Goal: Communication & Community: Answer question/provide support

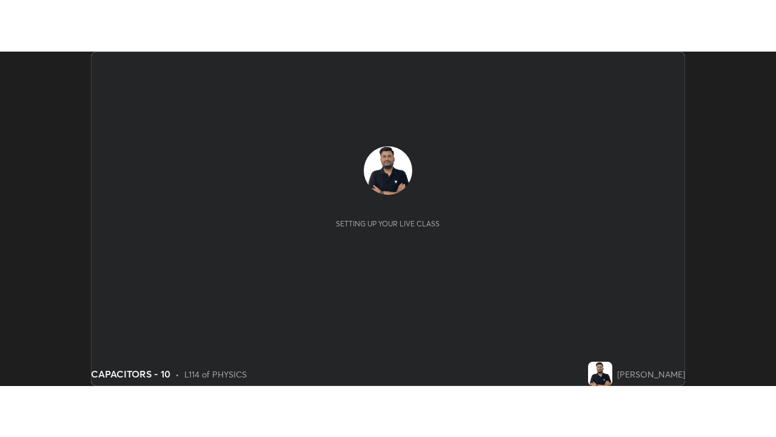
scroll to position [334, 776]
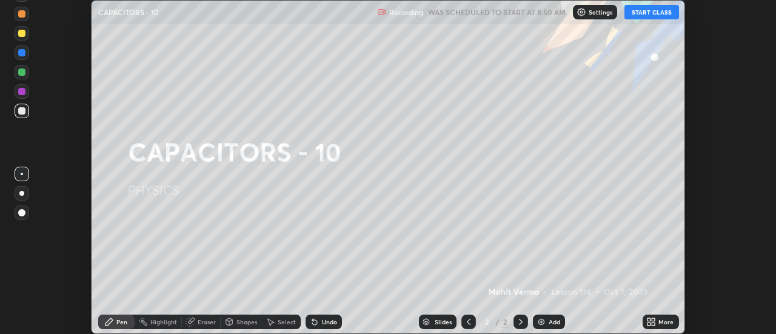
click at [652, 13] on button "START CLASS" at bounding box center [652, 12] width 55 height 15
click at [654, 321] on icon at bounding box center [654, 319] width 3 height 3
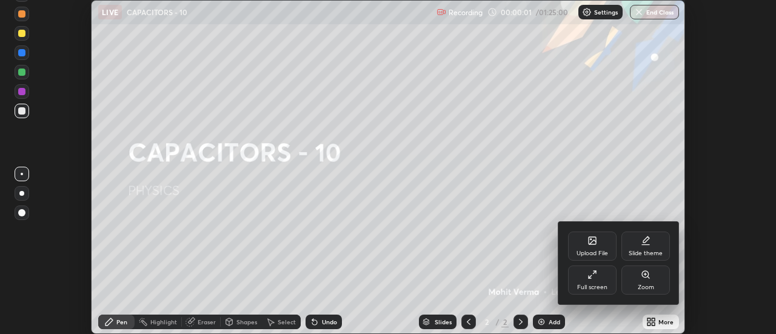
click at [599, 287] on div "Full screen" at bounding box center [592, 287] width 30 height 6
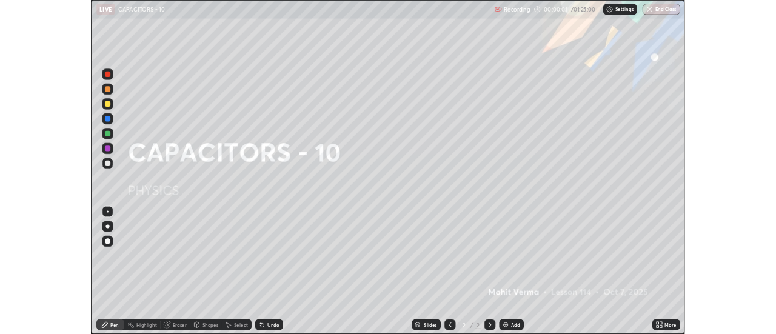
scroll to position [437, 776]
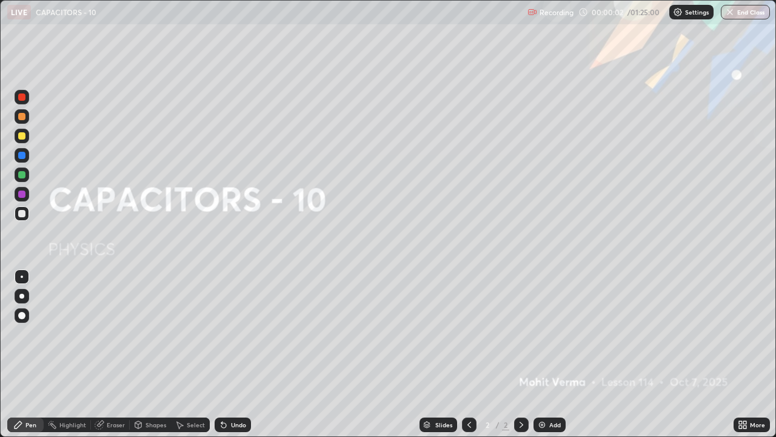
click at [555, 334] on div "Add" at bounding box center [555, 425] width 12 height 6
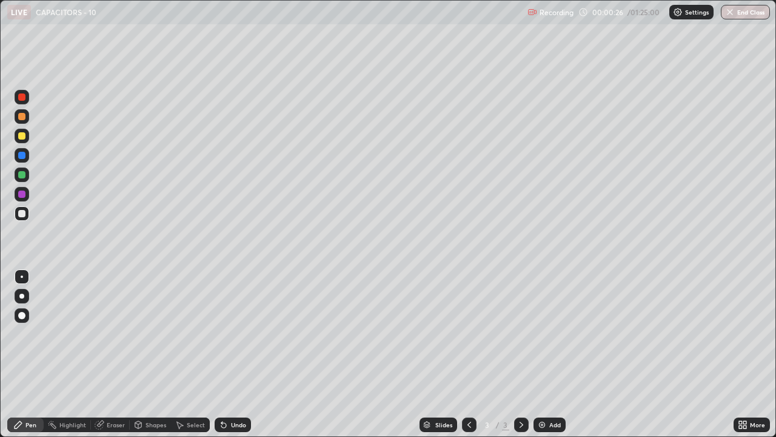
click at [231, 334] on div "Undo" at bounding box center [238, 425] width 15 height 6
click at [24, 132] on div at bounding box center [21, 135] width 7 height 7
click at [551, 334] on div "Add" at bounding box center [555, 425] width 12 height 6
click at [21, 135] on div at bounding box center [21, 135] width 7 height 7
click at [24, 215] on div at bounding box center [21, 213] width 7 height 7
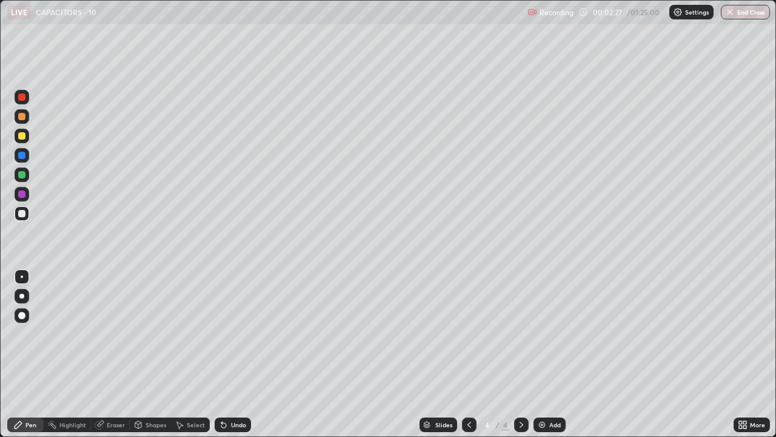
click at [24, 215] on div at bounding box center [21, 213] width 7 height 7
click at [227, 334] on icon at bounding box center [224, 425] width 10 height 10
click at [107, 334] on div "Eraser" at bounding box center [110, 424] width 39 height 15
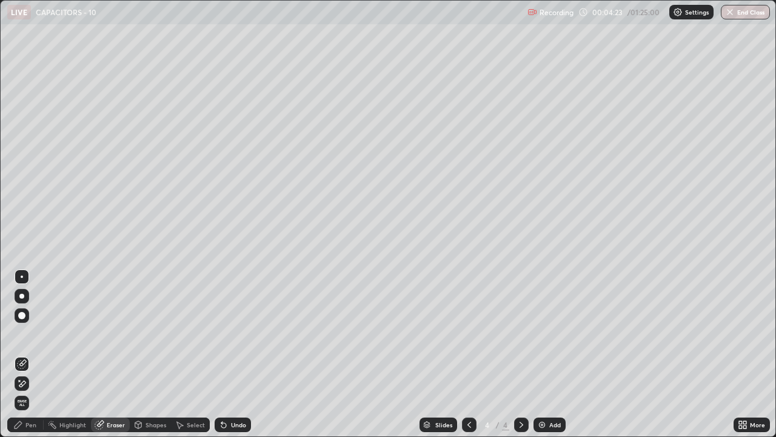
click at [18, 334] on icon at bounding box center [22, 383] width 10 height 10
click at [27, 334] on div "Pen" at bounding box center [30, 425] width 11 height 6
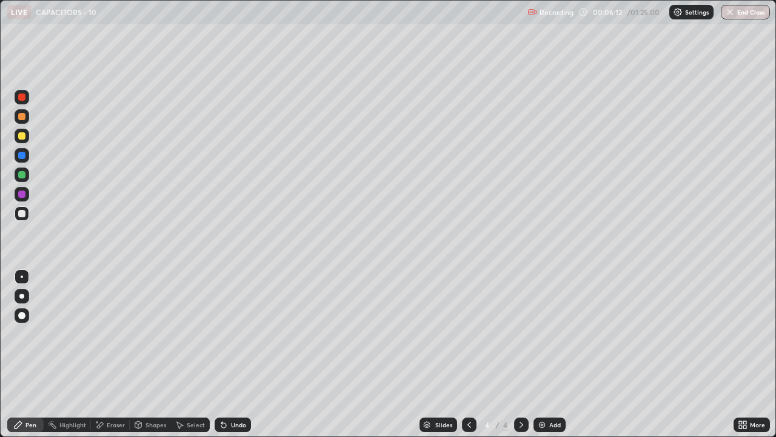
click at [111, 334] on div "Eraser" at bounding box center [116, 425] width 18 height 6
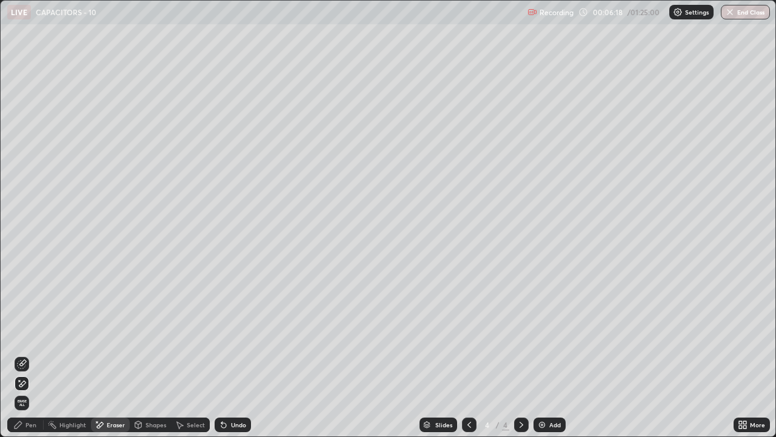
click at [35, 334] on div "Pen" at bounding box center [25, 424] width 36 height 15
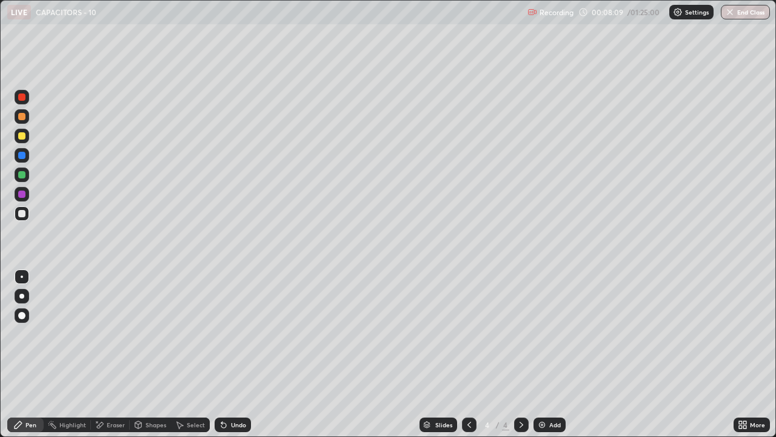
click at [22, 135] on div at bounding box center [21, 135] width 7 height 7
click at [544, 334] on img at bounding box center [542, 425] width 10 height 10
click at [110, 334] on div "Eraser" at bounding box center [116, 425] width 18 height 6
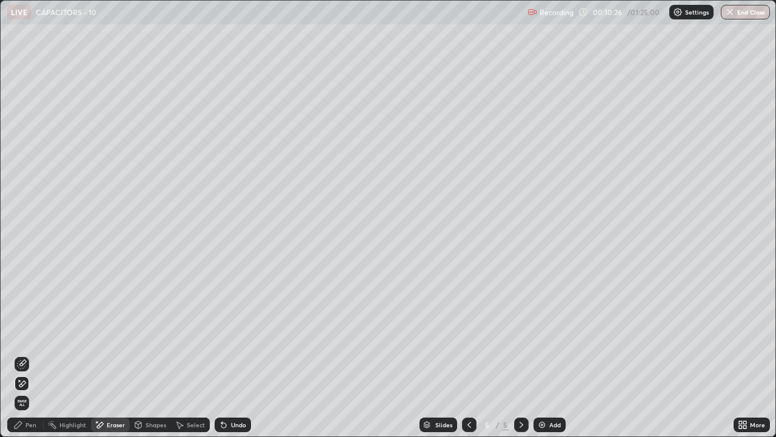
click at [28, 334] on div "Pen" at bounding box center [30, 425] width 11 height 6
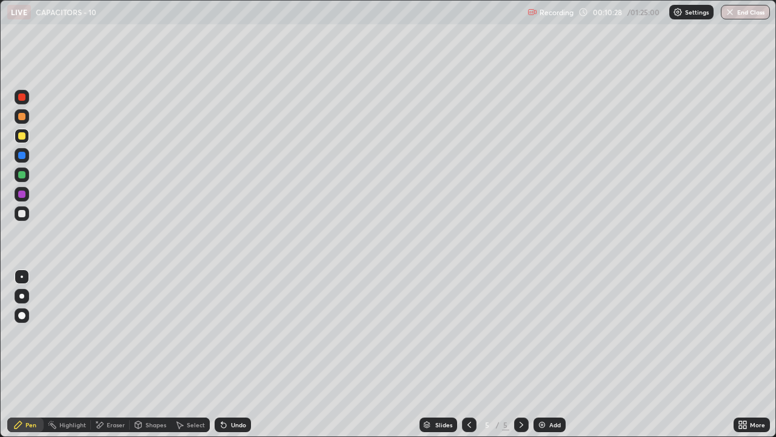
click at [27, 217] on div at bounding box center [22, 213] width 15 height 15
click at [554, 334] on div "Add" at bounding box center [550, 424] width 32 height 15
click at [20, 137] on div at bounding box center [21, 135] width 7 height 7
click at [23, 156] on div at bounding box center [21, 155] width 7 height 7
click at [24, 135] on div at bounding box center [21, 135] width 7 height 7
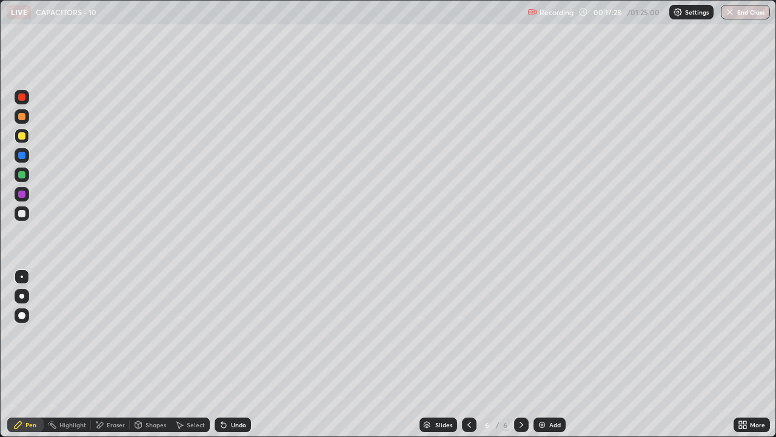
click at [229, 334] on div "Undo" at bounding box center [233, 424] width 36 height 15
click at [545, 334] on div "Add" at bounding box center [550, 424] width 32 height 15
click at [546, 334] on div "Add" at bounding box center [550, 424] width 32 height 15
click at [24, 212] on div at bounding box center [21, 213] width 7 height 7
click at [559, 334] on div "Add" at bounding box center [555, 425] width 12 height 6
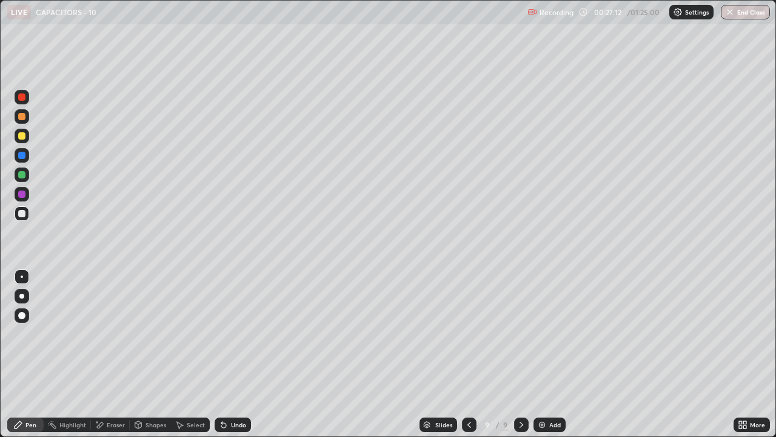
click at [19, 132] on div at bounding box center [21, 135] width 7 height 7
click at [23, 214] on div at bounding box center [21, 213] width 7 height 7
click at [24, 213] on div at bounding box center [21, 213] width 7 height 7
click at [549, 334] on div "Add" at bounding box center [555, 425] width 12 height 6
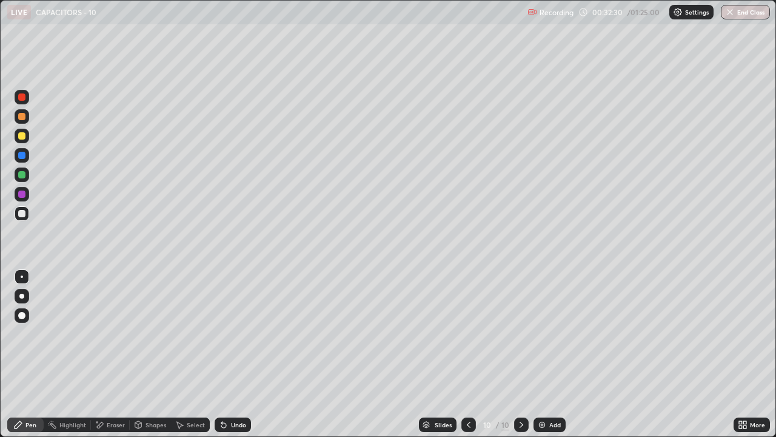
click at [231, 334] on div "Undo" at bounding box center [238, 425] width 15 height 6
click at [221, 334] on icon at bounding box center [221, 422] width 1 height 1
click at [22, 156] on div at bounding box center [21, 155] width 7 height 7
click at [22, 215] on div at bounding box center [21, 213] width 7 height 7
click at [23, 215] on div at bounding box center [21, 213] width 7 height 7
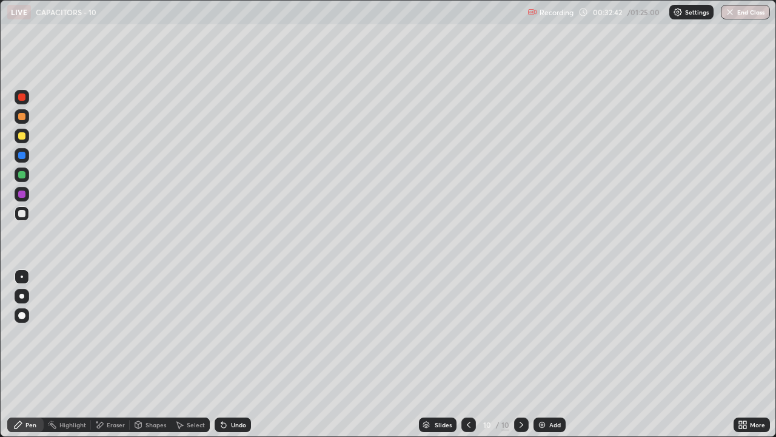
click at [24, 213] on div at bounding box center [21, 213] width 7 height 7
click at [20, 138] on div at bounding box center [21, 135] width 7 height 7
click at [110, 334] on div "Eraser" at bounding box center [116, 425] width 18 height 6
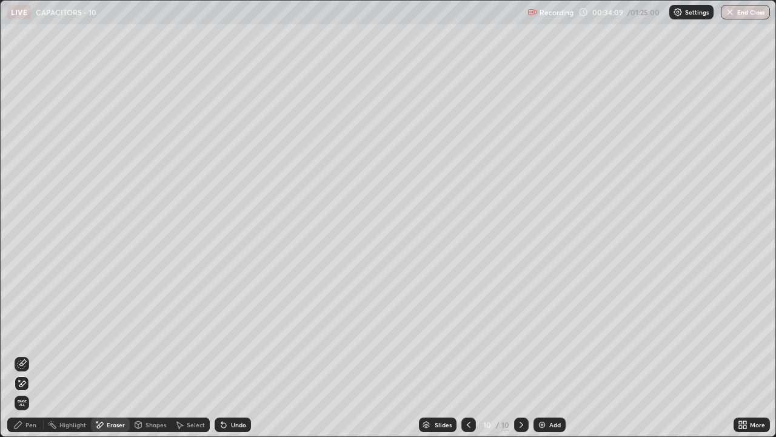
click at [30, 334] on div "Pen" at bounding box center [25, 424] width 36 height 15
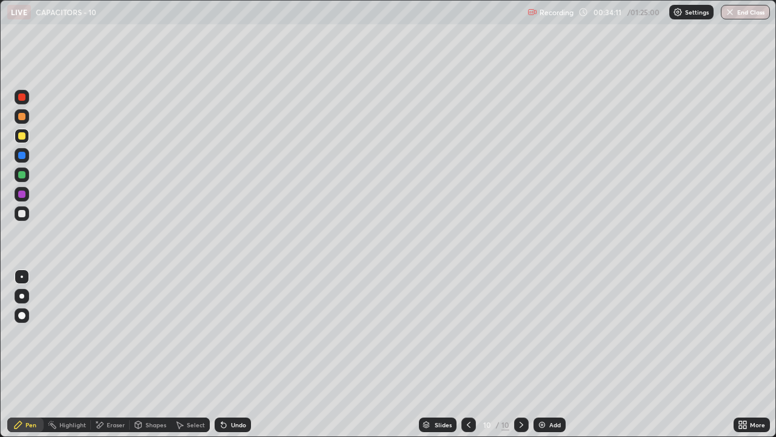
click at [22, 213] on div at bounding box center [21, 213] width 7 height 7
click at [112, 334] on div "Eraser" at bounding box center [116, 425] width 18 height 6
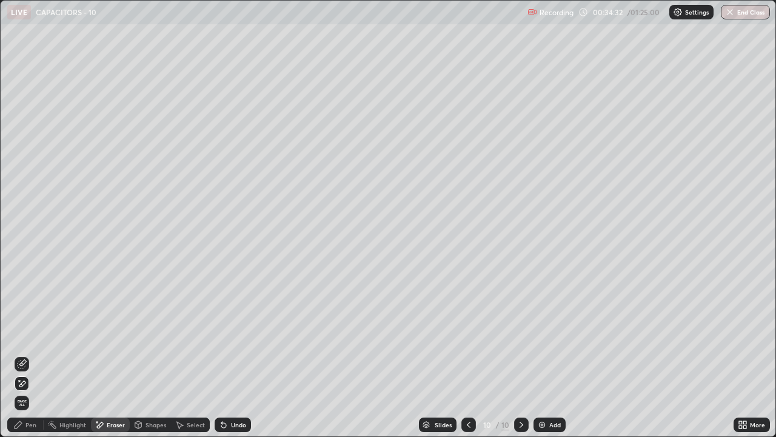
click at [33, 334] on div "Pen" at bounding box center [30, 425] width 11 height 6
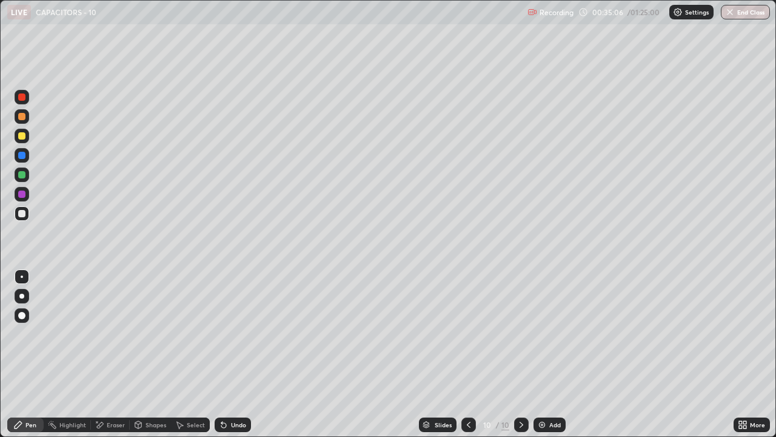
click at [235, 334] on div "Undo" at bounding box center [238, 425] width 15 height 6
click at [238, 334] on div "Undo" at bounding box center [238, 425] width 15 height 6
click at [238, 334] on div "Undo" at bounding box center [233, 424] width 36 height 15
click at [237, 334] on div "Undo" at bounding box center [233, 424] width 36 height 15
click at [237, 334] on div "Undo" at bounding box center [238, 425] width 15 height 6
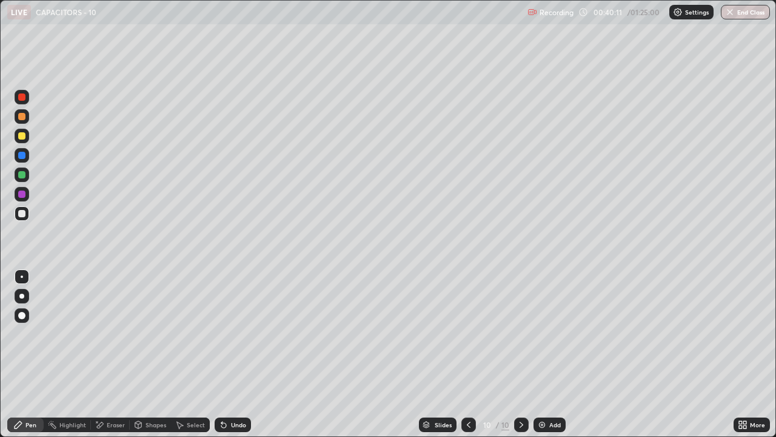
click at [23, 139] on div at bounding box center [21, 135] width 7 height 7
click at [542, 334] on div "Add" at bounding box center [550, 424] width 32 height 15
click at [25, 133] on div at bounding box center [22, 136] width 15 height 15
click at [24, 214] on div at bounding box center [21, 213] width 7 height 7
click at [29, 139] on div at bounding box center [22, 136] width 15 height 15
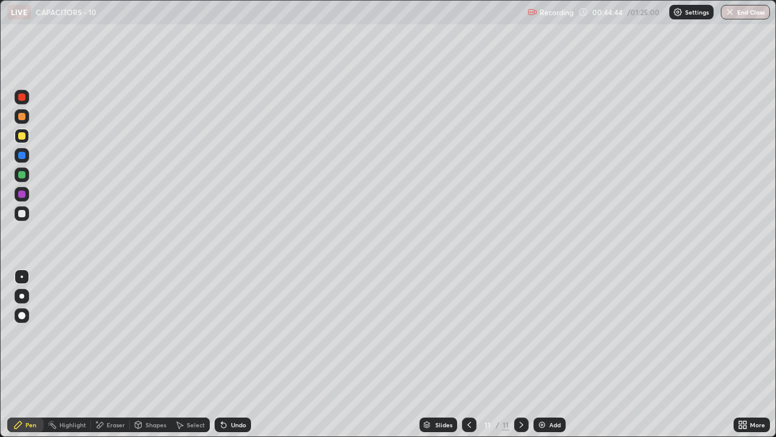
click at [551, 334] on div "Add" at bounding box center [550, 424] width 32 height 15
click at [232, 334] on div "Undo" at bounding box center [238, 425] width 15 height 6
click at [233, 334] on div "Undo" at bounding box center [238, 425] width 15 height 6
click at [232, 334] on div "Undo" at bounding box center [233, 424] width 36 height 15
click at [23, 213] on div at bounding box center [21, 213] width 7 height 7
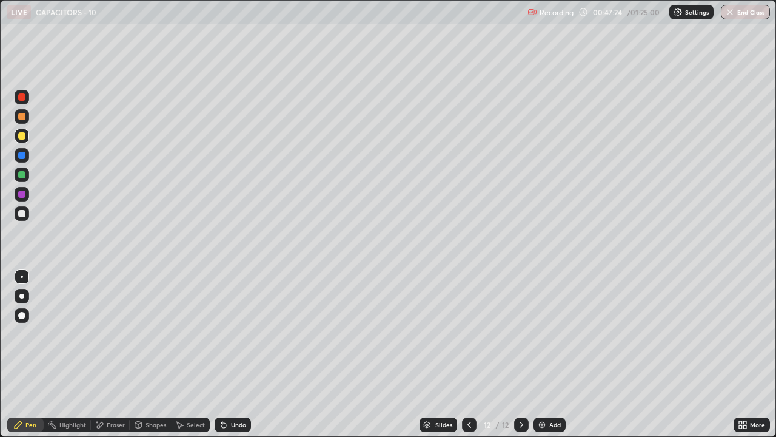
click at [24, 213] on div at bounding box center [21, 213] width 7 height 7
click at [112, 334] on div "Eraser" at bounding box center [116, 425] width 18 height 6
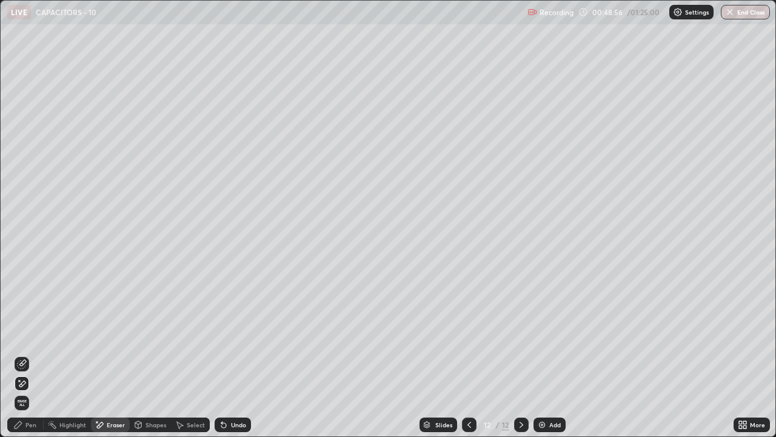
click at [33, 334] on div "Pen" at bounding box center [30, 425] width 11 height 6
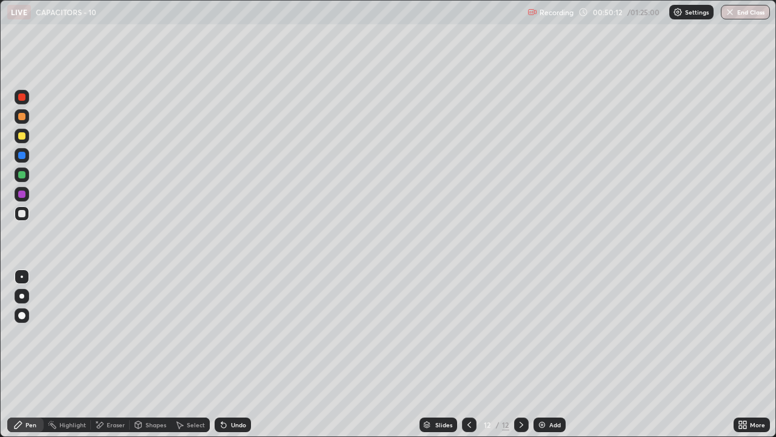
click at [551, 334] on div "Add" at bounding box center [550, 424] width 32 height 15
click at [105, 334] on div "Eraser" at bounding box center [110, 424] width 39 height 15
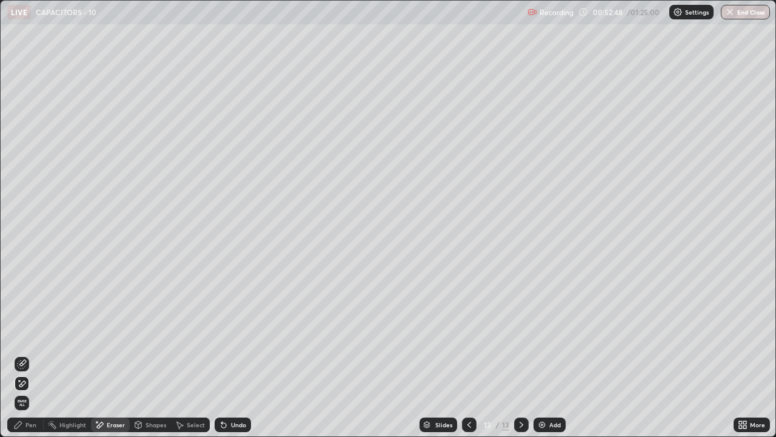
click at [30, 334] on div "Pen" at bounding box center [25, 424] width 36 height 15
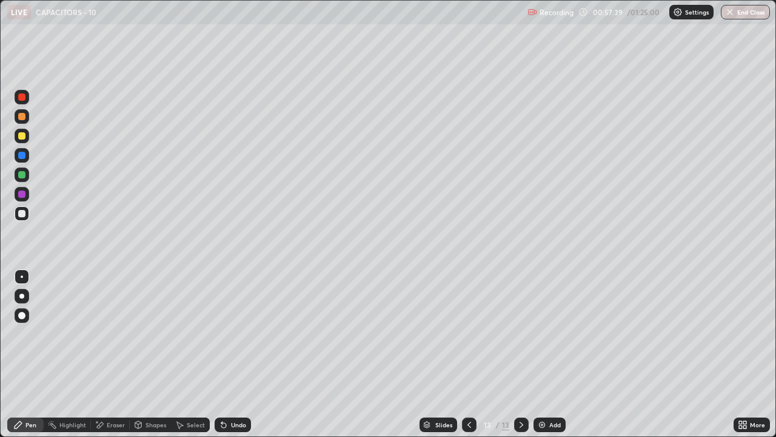
click at [561, 334] on div "Add" at bounding box center [550, 424] width 32 height 15
click at [67, 334] on div "Highlight" at bounding box center [67, 424] width 47 height 15
click at [31, 334] on div "Pen" at bounding box center [25, 424] width 36 height 15
click at [82, 334] on div "Highlight" at bounding box center [67, 424] width 47 height 15
click at [25, 334] on div "Pen" at bounding box center [25, 424] width 36 height 15
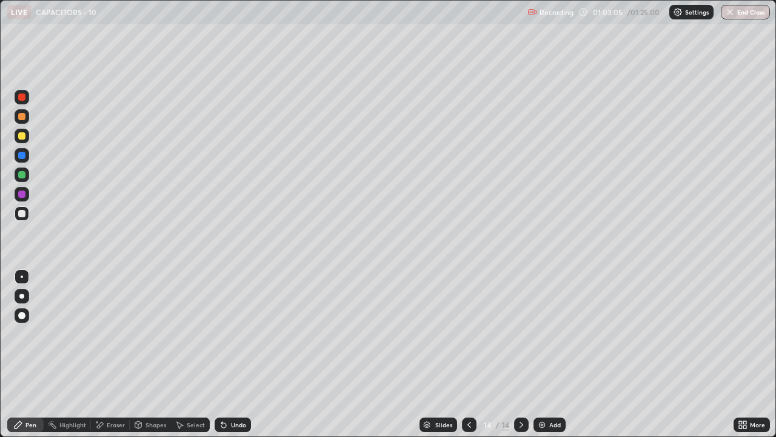
click at [237, 334] on div "Undo" at bounding box center [238, 425] width 15 height 6
click at [238, 334] on div "Undo" at bounding box center [238, 425] width 15 height 6
click at [240, 334] on div "Undo" at bounding box center [238, 425] width 15 height 6
click at [235, 334] on div "Undo" at bounding box center [238, 425] width 15 height 6
click at [236, 334] on div "Undo" at bounding box center [238, 425] width 15 height 6
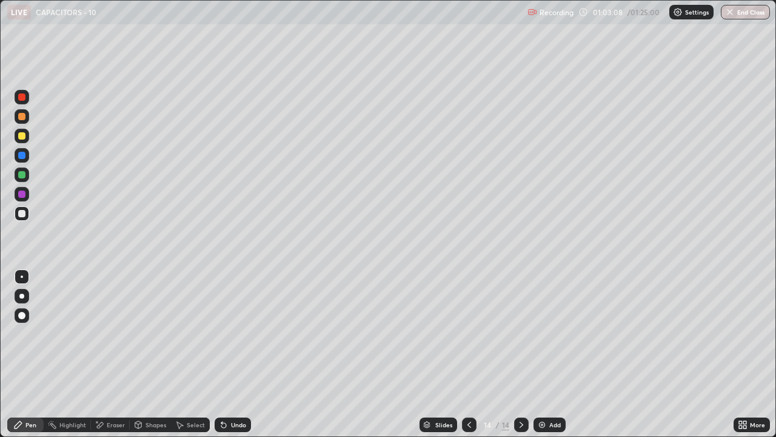
click at [237, 334] on div "Undo" at bounding box center [238, 425] width 15 height 6
click at [235, 334] on div "Undo" at bounding box center [238, 425] width 15 height 6
click at [232, 334] on div "Undo" at bounding box center [238, 425] width 15 height 6
click at [70, 334] on div "Highlight" at bounding box center [67, 424] width 47 height 15
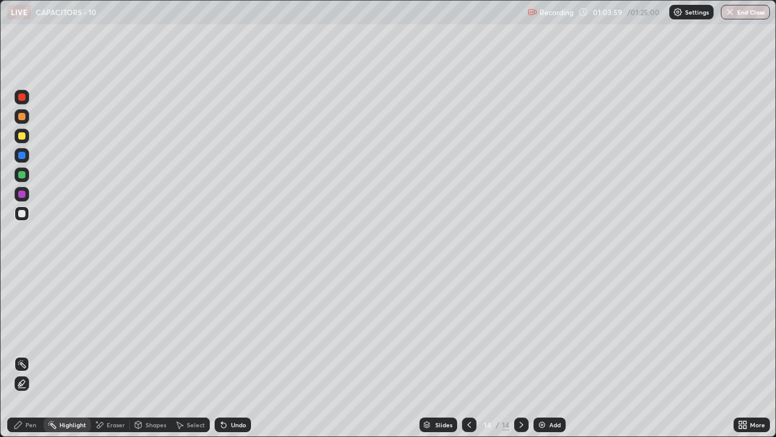
click at [546, 334] on div "Add" at bounding box center [550, 424] width 32 height 15
click at [30, 334] on div "Pen" at bounding box center [25, 424] width 36 height 15
click at [73, 334] on div "Highlight" at bounding box center [67, 424] width 47 height 15
click at [110, 334] on div "Eraser" at bounding box center [110, 424] width 39 height 15
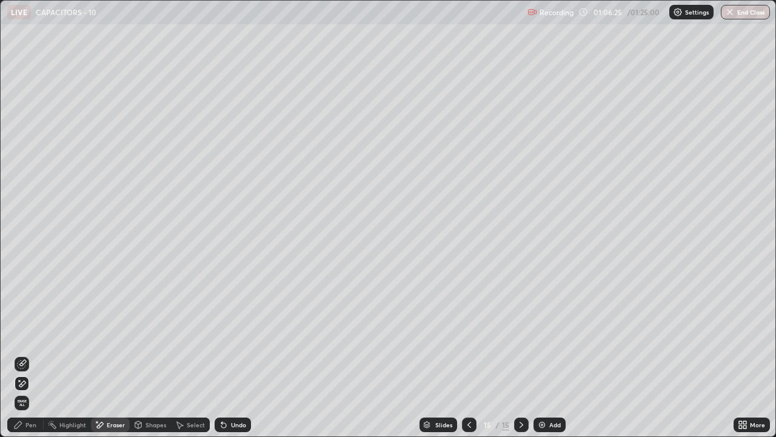
click at [233, 334] on div "Undo" at bounding box center [233, 424] width 36 height 15
click at [28, 334] on div "Pen" at bounding box center [25, 424] width 36 height 15
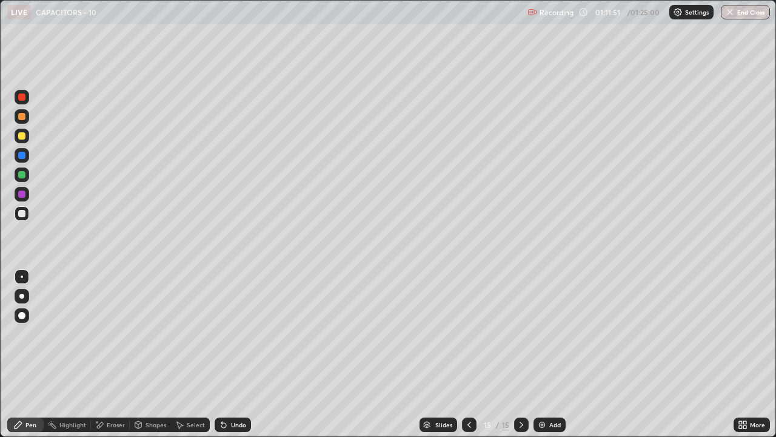
click at [543, 334] on img at bounding box center [542, 425] width 10 height 10
click at [657, 334] on div "Slides 16 / 16 Add" at bounding box center [492, 424] width 483 height 24
click at [229, 334] on div "Undo" at bounding box center [233, 424] width 36 height 15
click at [696, 334] on div "Slides 16 / 16 Add" at bounding box center [492, 424] width 483 height 24
click at [748, 12] on button "End Class" at bounding box center [746, 12] width 48 height 15
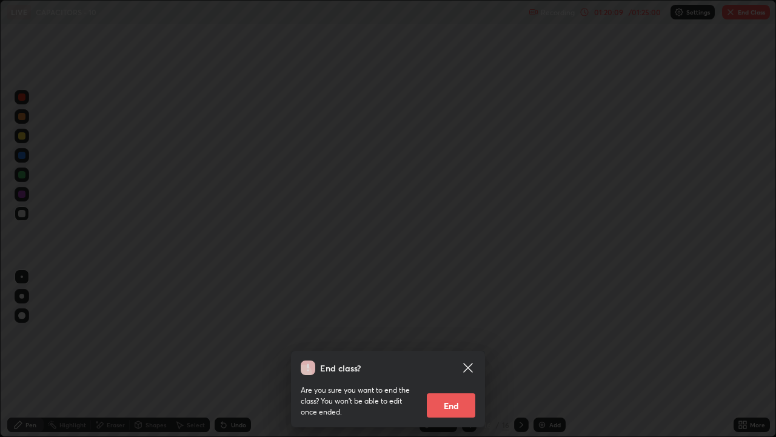
click at [463, 334] on button "End" at bounding box center [451, 405] width 49 height 24
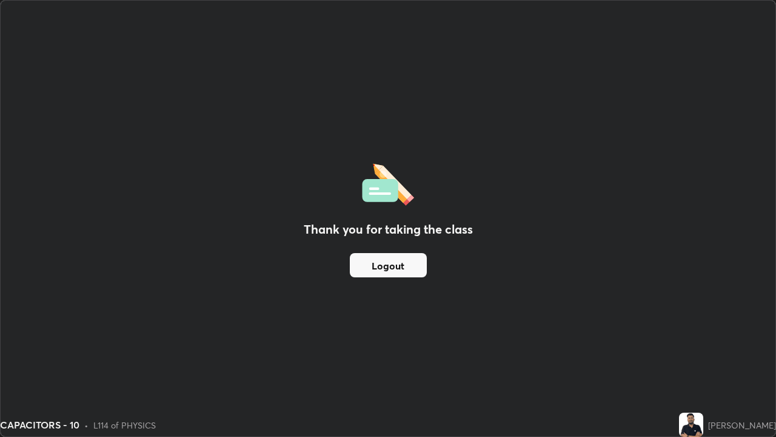
click at [409, 267] on button "Logout" at bounding box center [388, 265] width 77 height 24
click at [402, 268] on button "Logout" at bounding box center [388, 265] width 77 height 24
click at [401, 267] on button "Logout" at bounding box center [388, 265] width 77 height 24
click at [403, 263] on button "Logout" at bounding box center [388, 265] width 77 height 24
click at [406, 264] on button "Logout" at bounding box center [388, 265] width 77 height 24
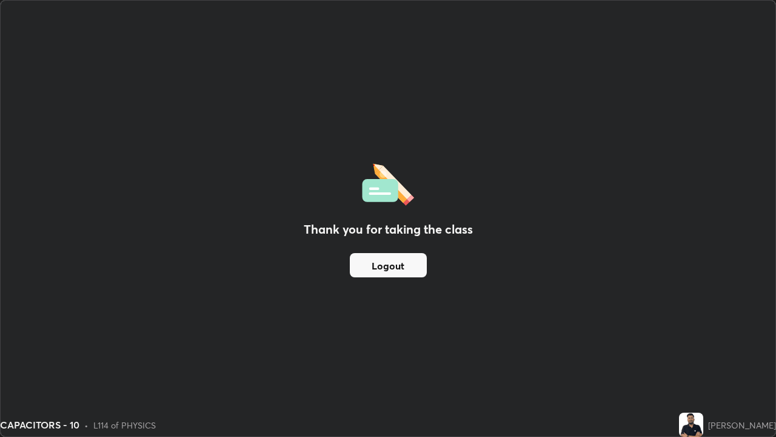
click at [405, 266] on button "Logout" at bounding box center [388, 265] width 77 height 24
click at [405, 267] on button "Logout" at bounding box center [388, 265] width 77 height 24
click at [405, 268] on button "Logout" at bounding box center [388, 265] width 77 height 24
click at [406, 269] on button "Logout" at bounding box center [388, 265] width 77 height 24
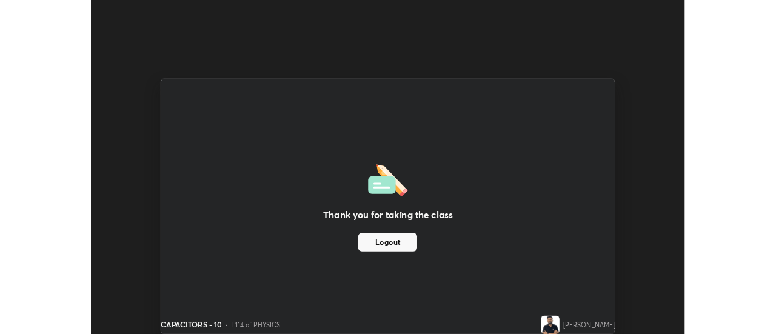
scroll to position [60313, 59871]
